Goal: Information Seeking & Learning: Learn about a topic

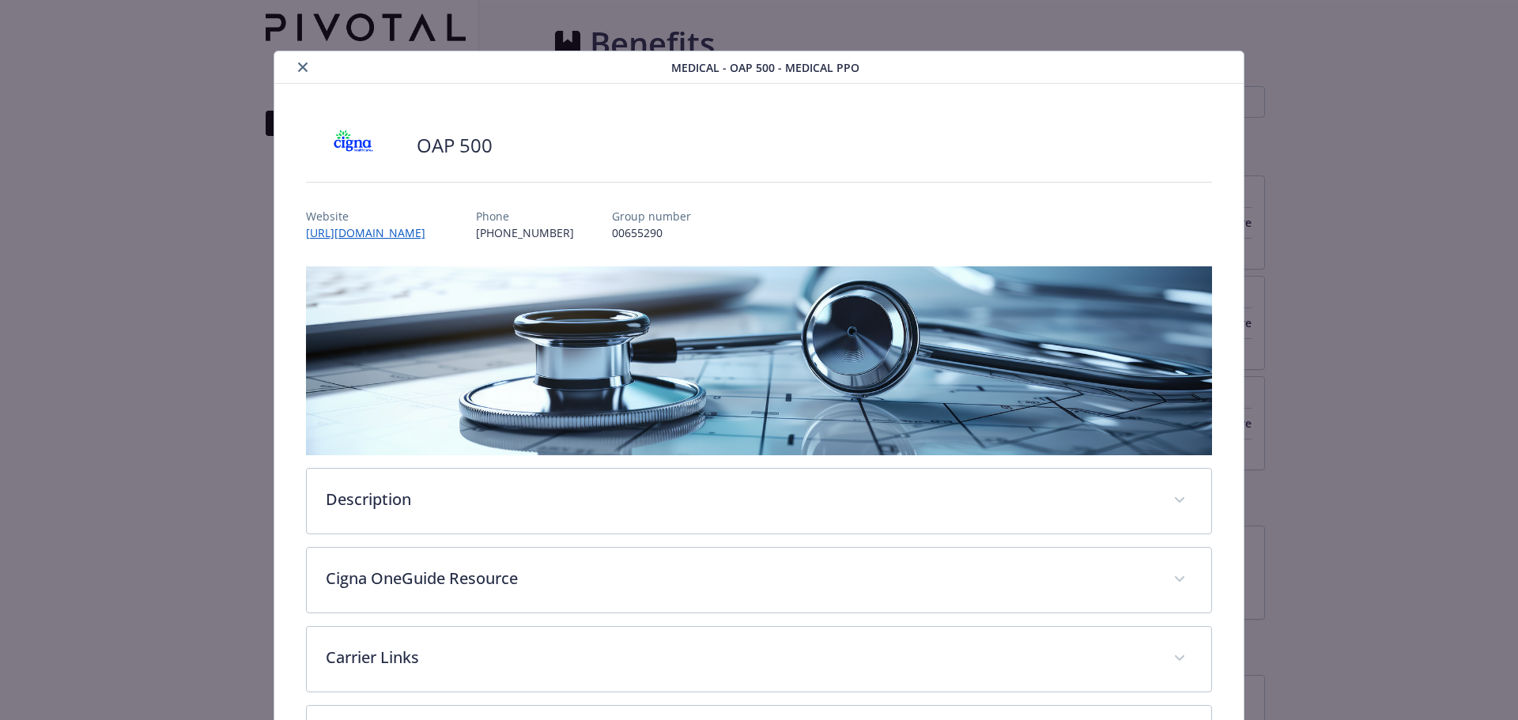
scroll to position [47, 0]
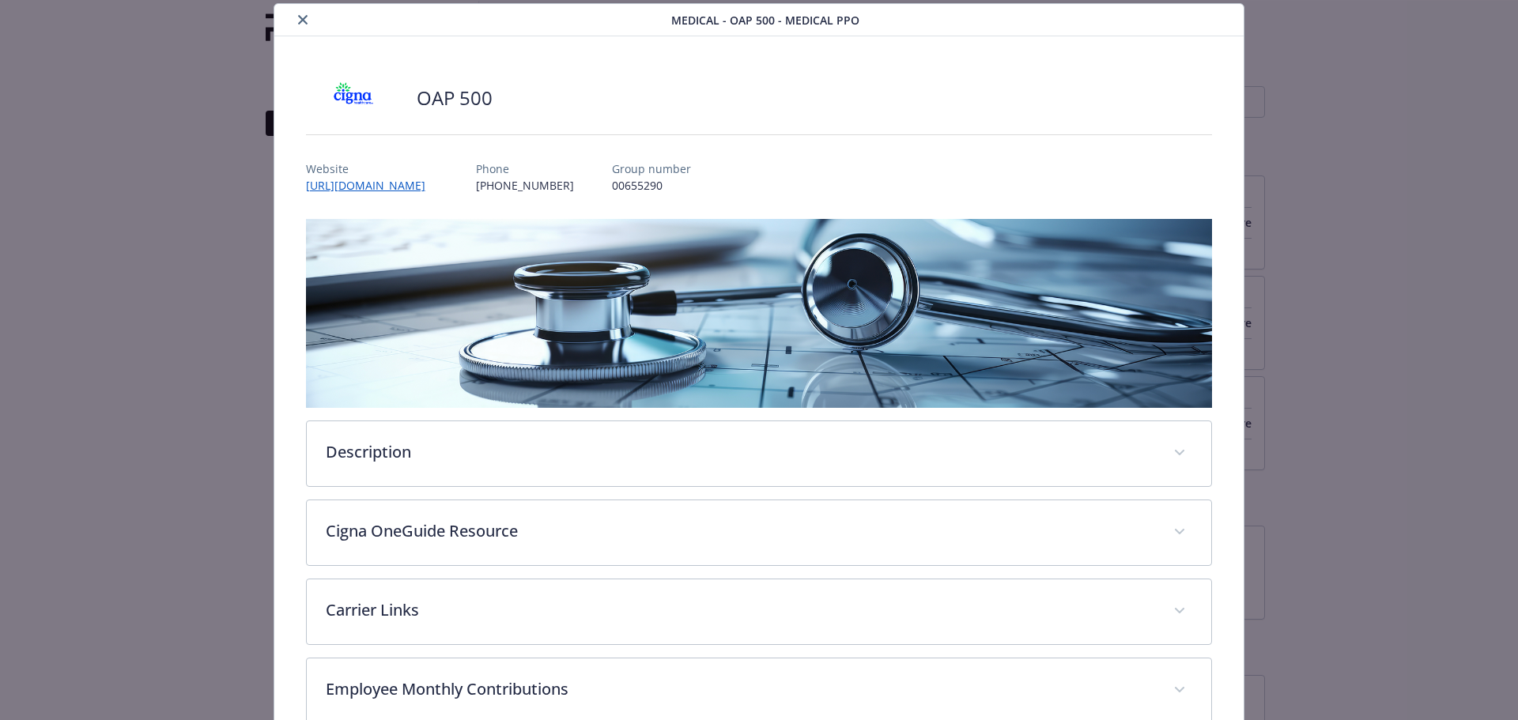
click at [298, 21] on icon "close" at bounding box center [302, 19] width 9 height 9
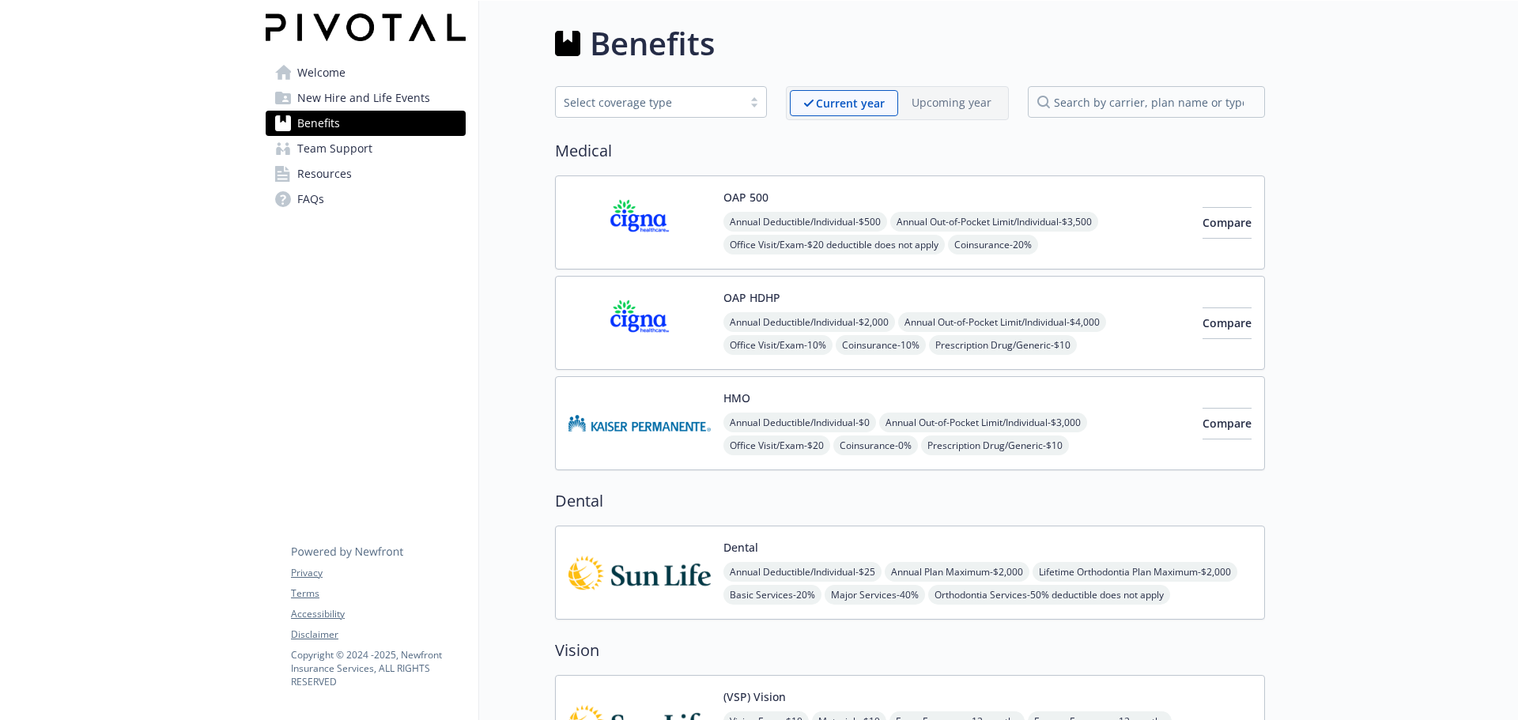
click at [712, 217] on div "OAP 500 Annual Deductible/Individual - $500 Annual Out-of-Pocket Limit/Individu…" at bounding box center [878, 222] width 621 height 67
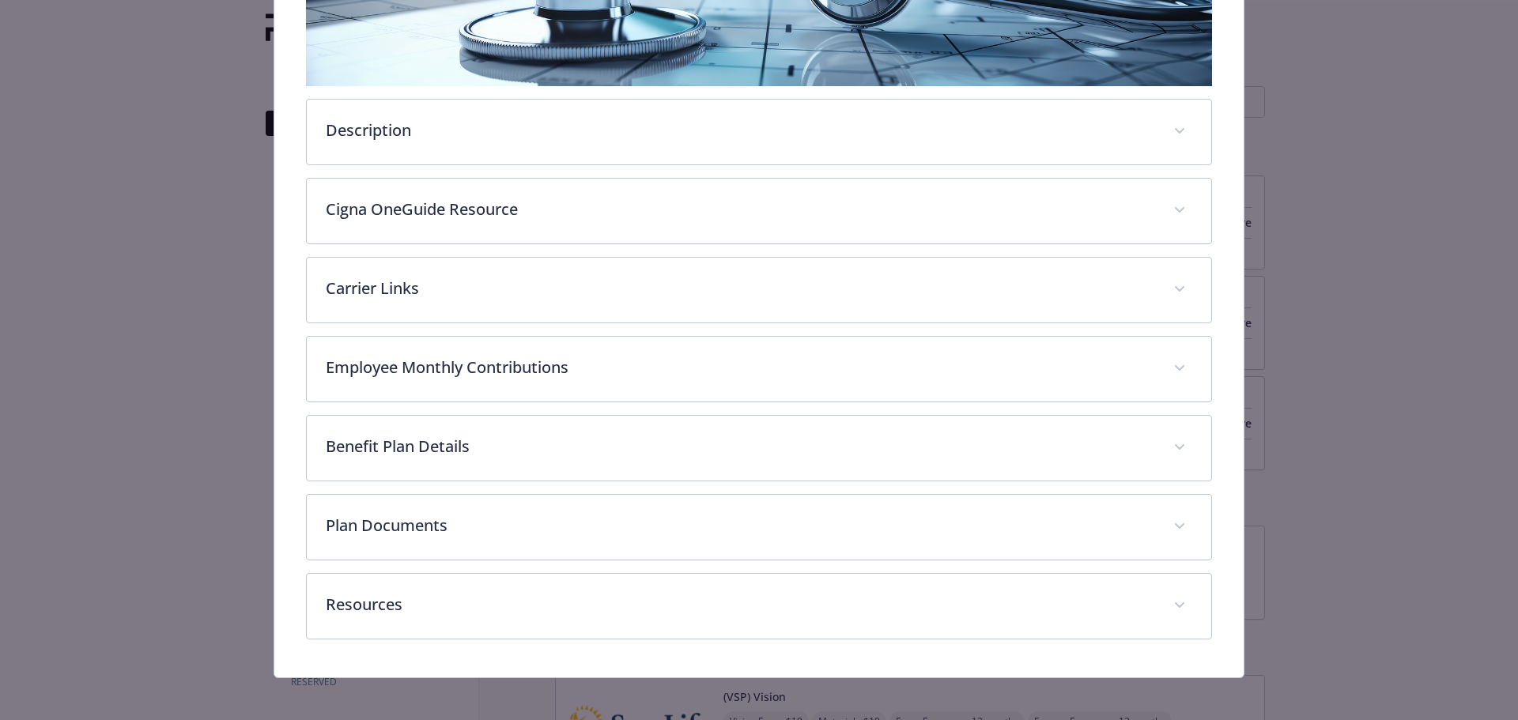
scroll to position [376, 0]
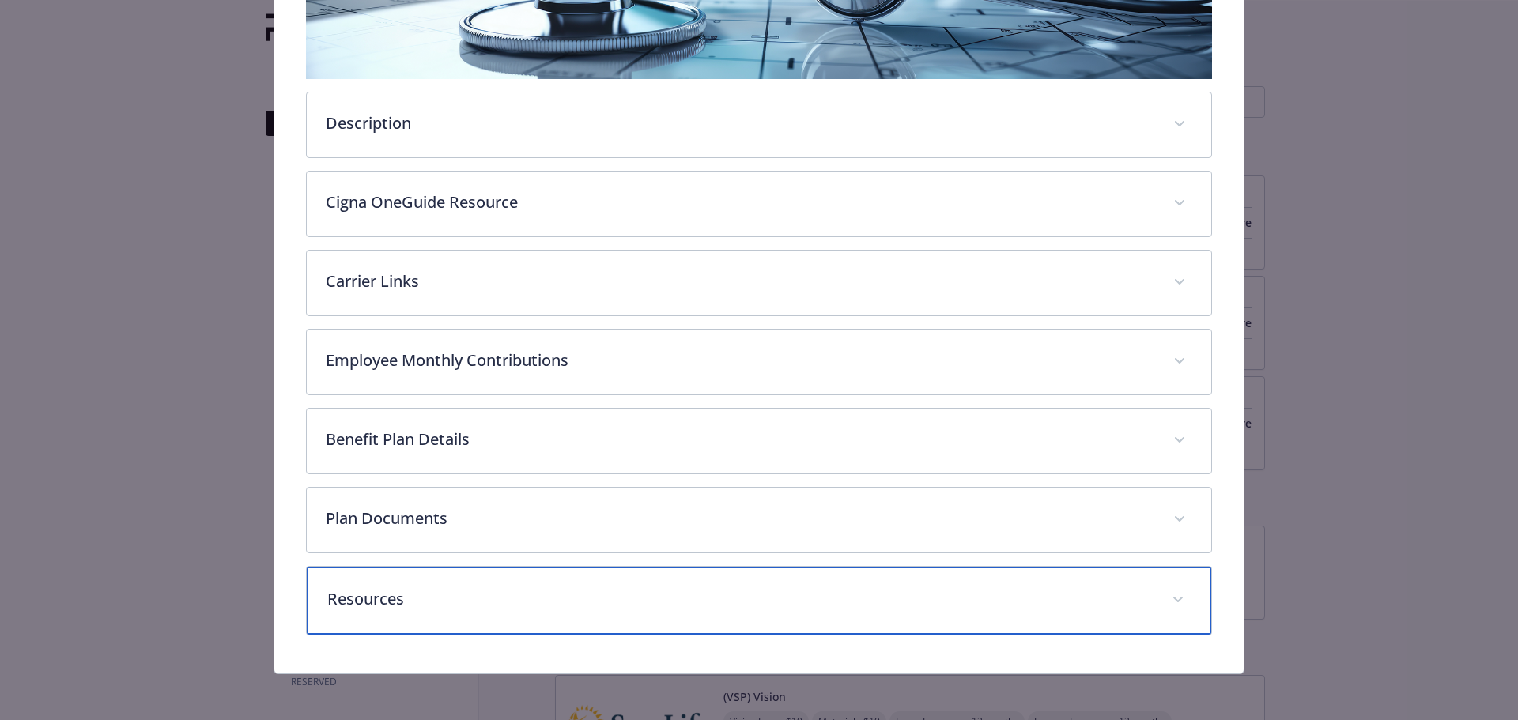
click at [493, 598] on p "Resources" at bounding box center [740, 599] width 826 height 24
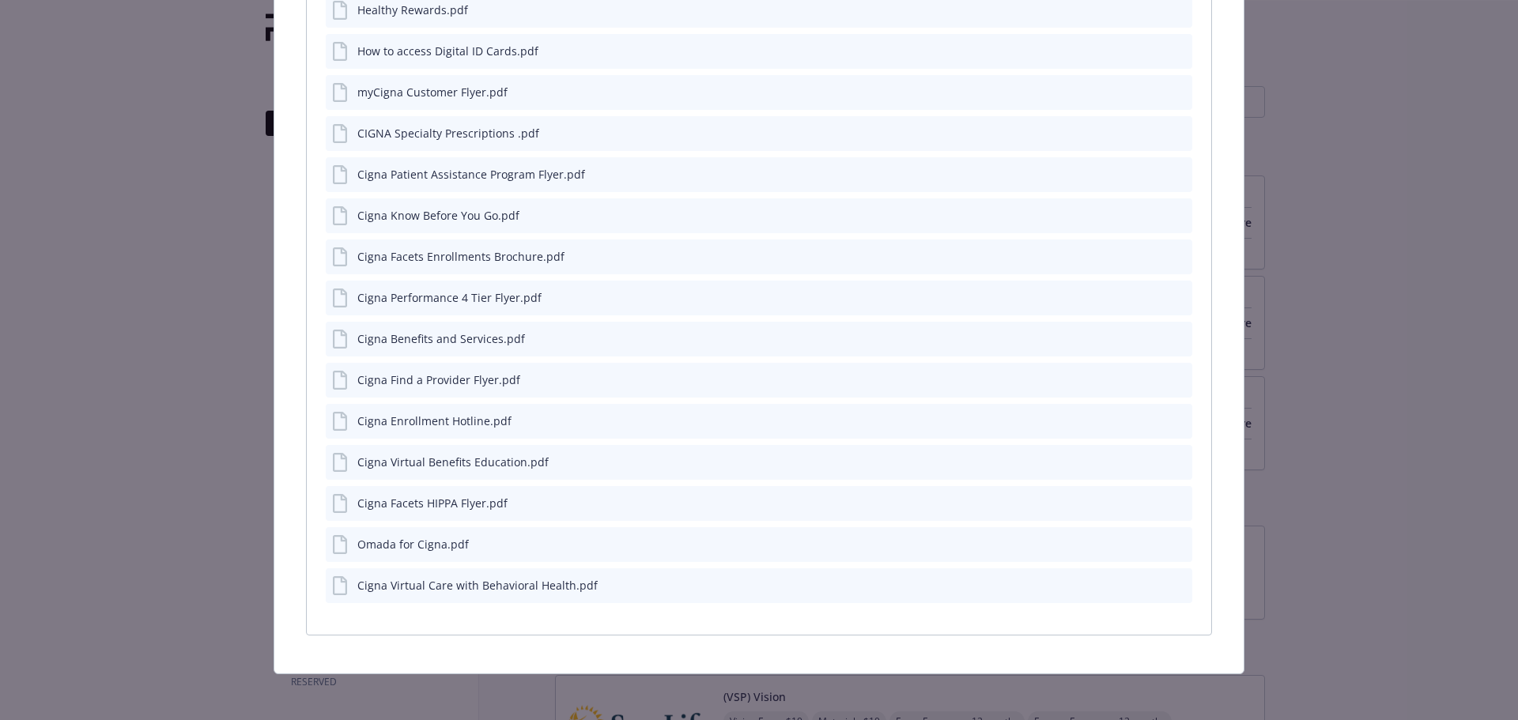
scroll to position [1129, 0]
